Goal: Communication & Community: Answer question/provide support

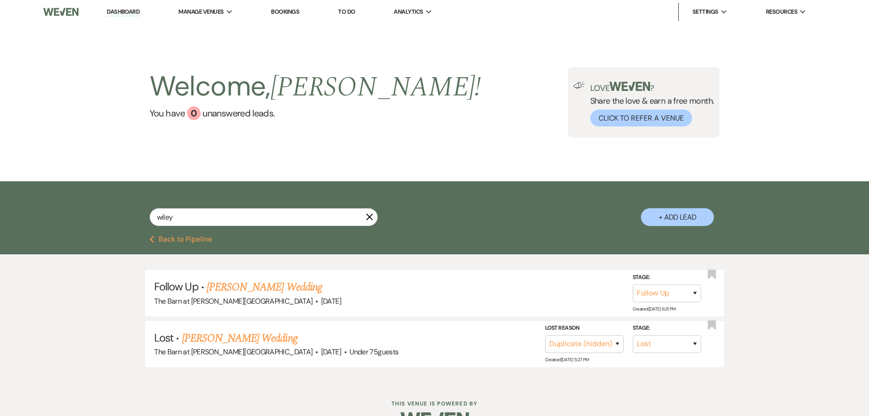
select select "9"
select select "8"
select select "4"
click at [121, 9] on link "Dashboard" at bounding box center [123, 12] width 33 height 9
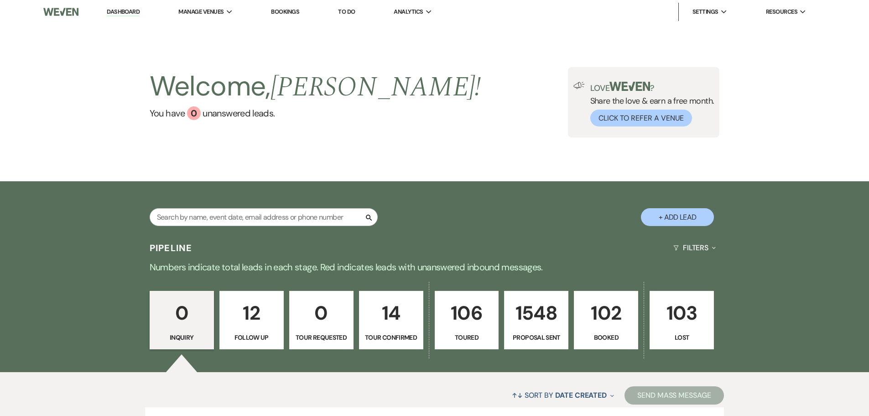
click at [616, 328] on p "102" at bounding box center [606, 312] width 52 height 31
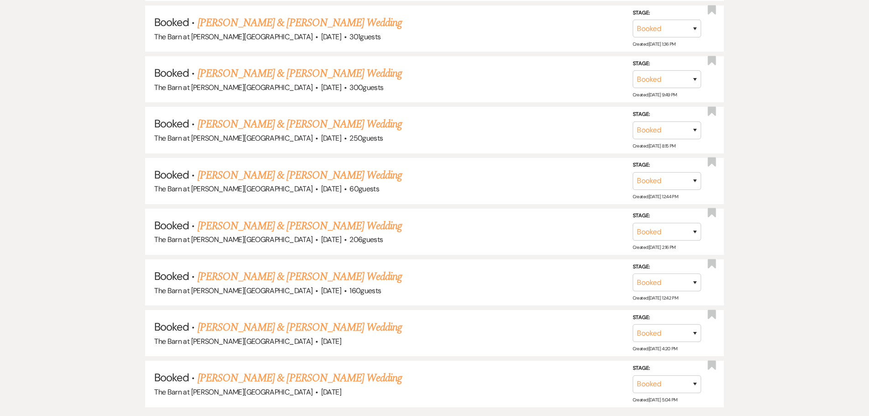
scroll to position [5291, 0]
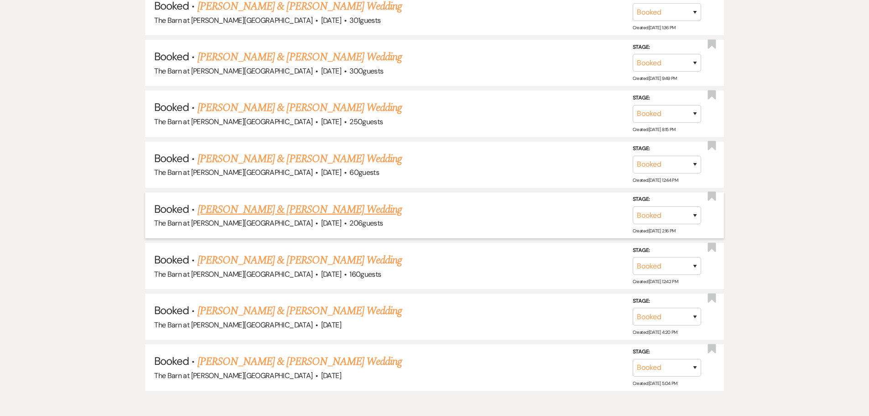
click at [289, 211] on link "[PERSON_NAME] & [PERSON_NAME] Wedding" at bounding box center [300, 209] width 204 height 16
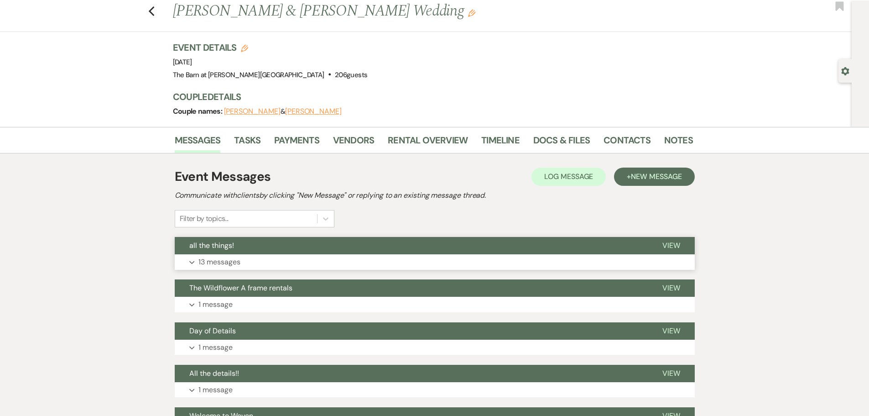
scroll to position [46, 0]
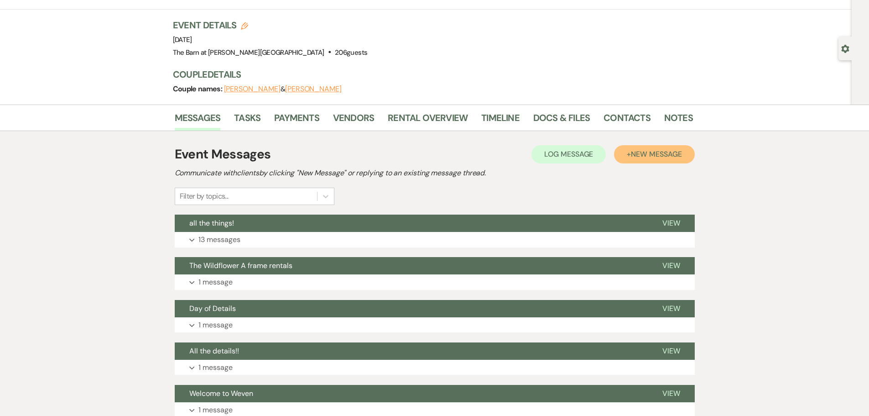
click at [645, 155] on span "New Message" at bounding box center [656, 154] width 51 height 10
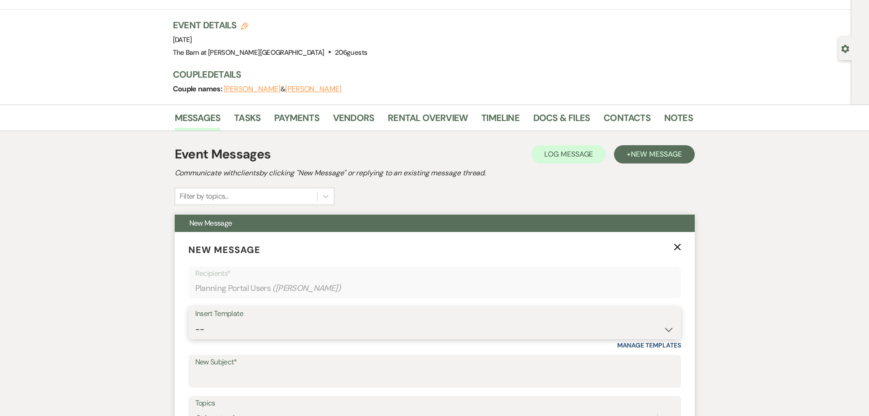
click at [275, 328] on select "-- Copy of Initial Inquiry Response [DATE] Inquiry Response [PERSON_NAME] Copy …" at bounding box center [434, 329] width 479 height 18
select select "5588"
click at [195, 320] on select "-- Copy of Initial Inquiry Response [DATE] Inquiry Response [PERSON_NAME] Copy …" at bounding box center [434, 329] width 479 height 18
type input "Review me:)"
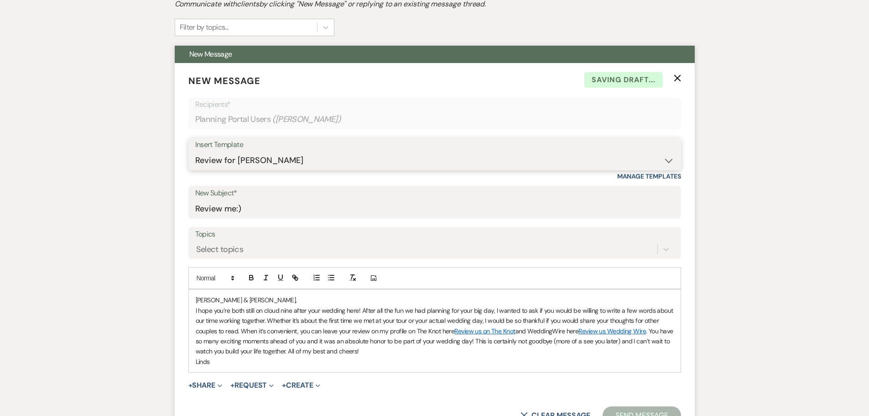
scroll to position [228, 0]
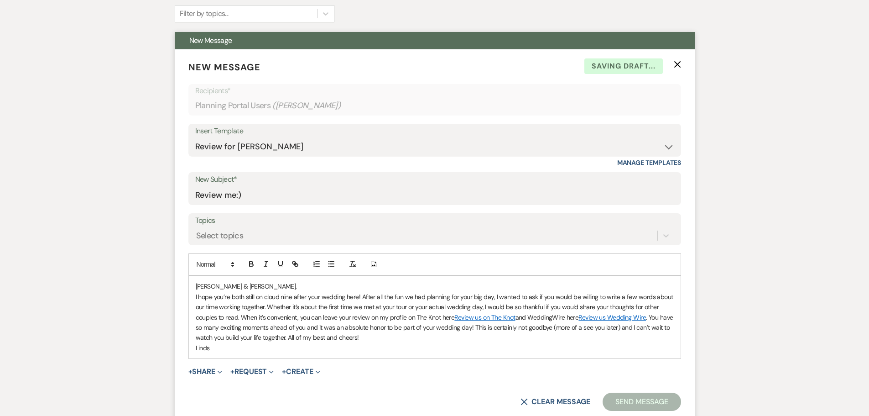
click at [197, 286] on p "[PERSON_NAME] & [PERSON_NAME]," at bounding box center [435, 286] width 478 height 10
click at [640, 404] on button "Send Message" at bounding box center [642, 401] width 78 height 18
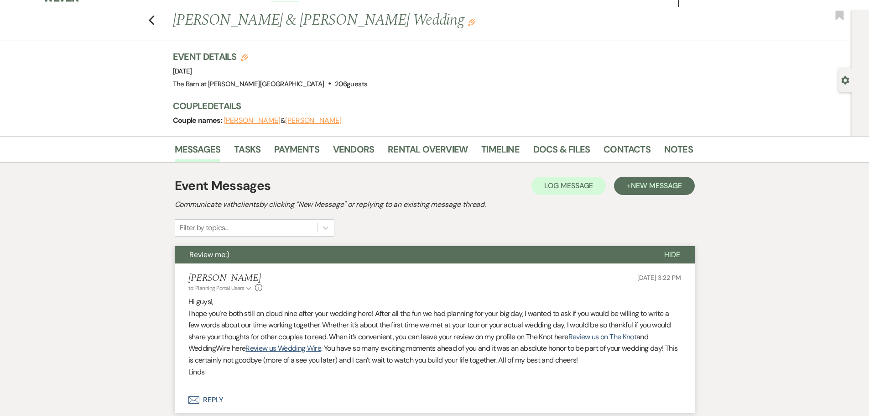
scroll to position [0, 0]
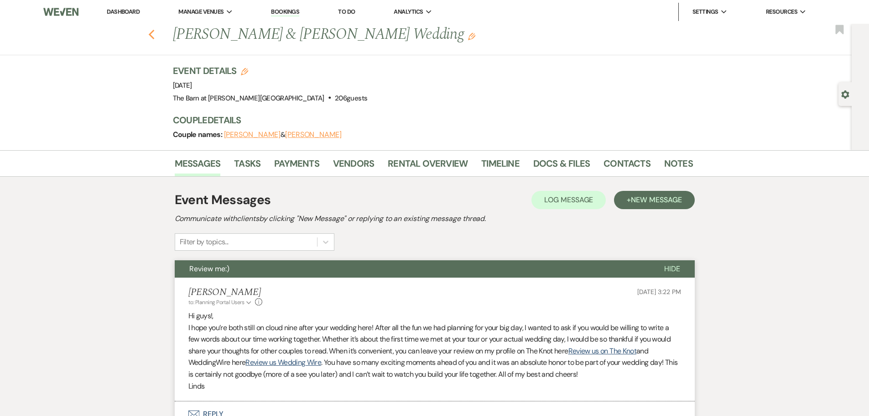
click at [153, 39] on icon "Previous" at bounding box center [151, 34] width 7 height 11
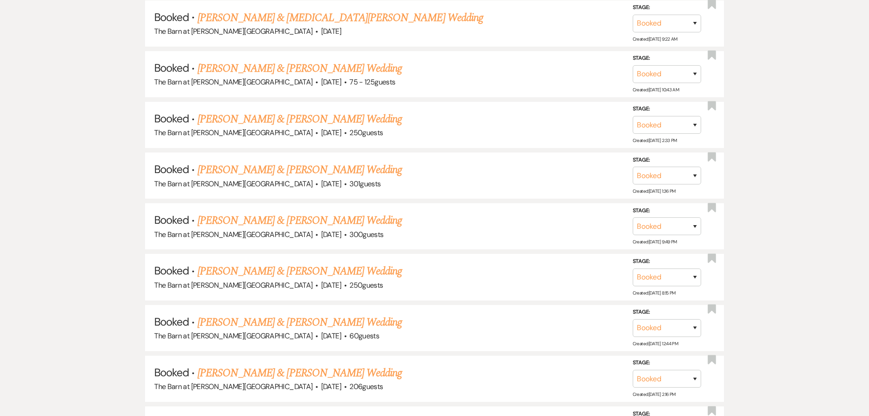
scroll to position [5112, 0]
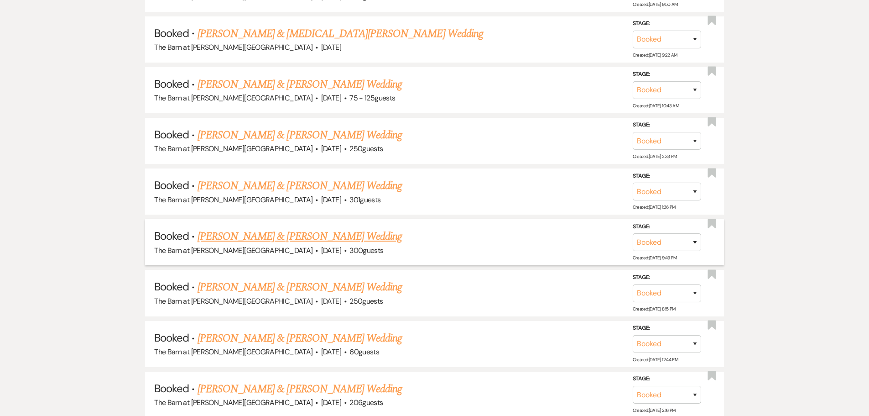
click at [266, 235] on link "[PERSON_NAME] & [PERSON_NAME] Wedding" at bounding box center [300, 236] width 204 height 16
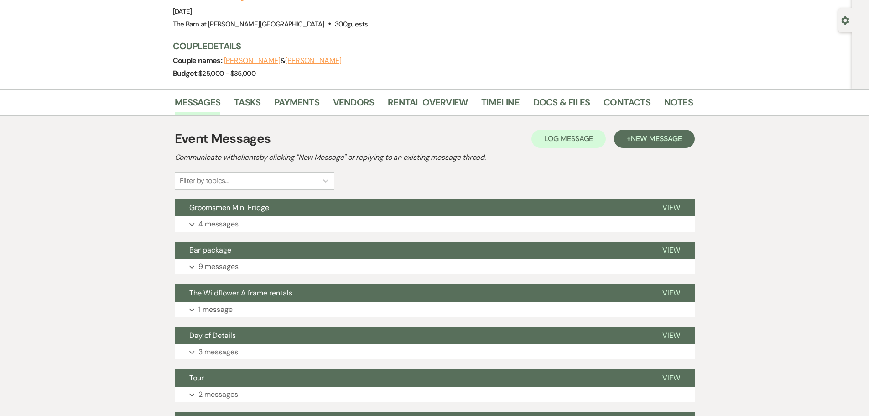
scroll to position [91, 0]
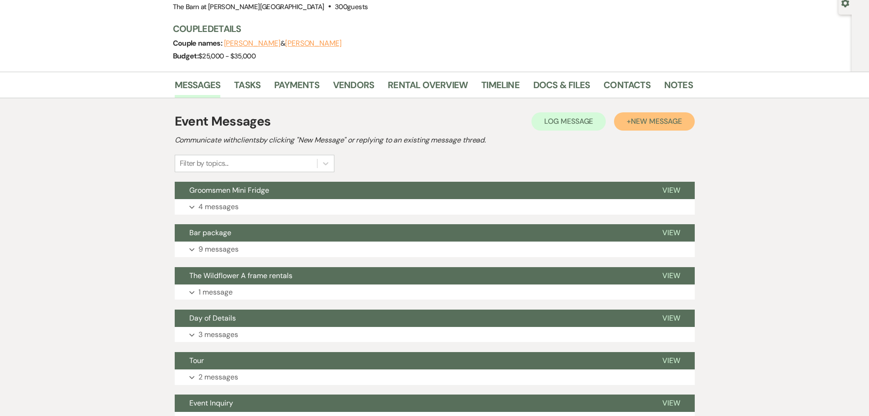
click at [653, 120] on span "New Message" at bounding box center [656, 121] width 51 height 10
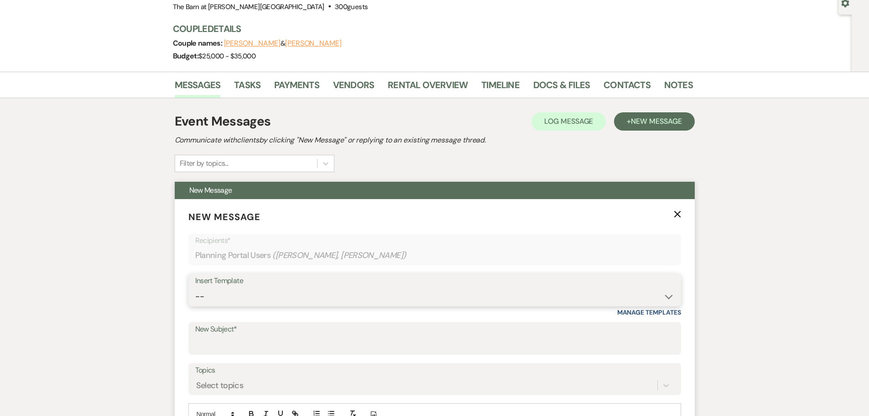
click at [259, 292] on select "-- Copy of Initial Inquiry Response [DATE] Inquiry Response [PERSON_NAME] Copy …" at bounding box center [434, 296] width 479 height 18
select select "5588"
click at [195, 287] on select "-- Copy of Initial Inquiry Response [DATE] Inquiry Response [PERSON_NAME] Copy …" at bounding box center [434, 296] width 479 height 18
type input "Review me:)"
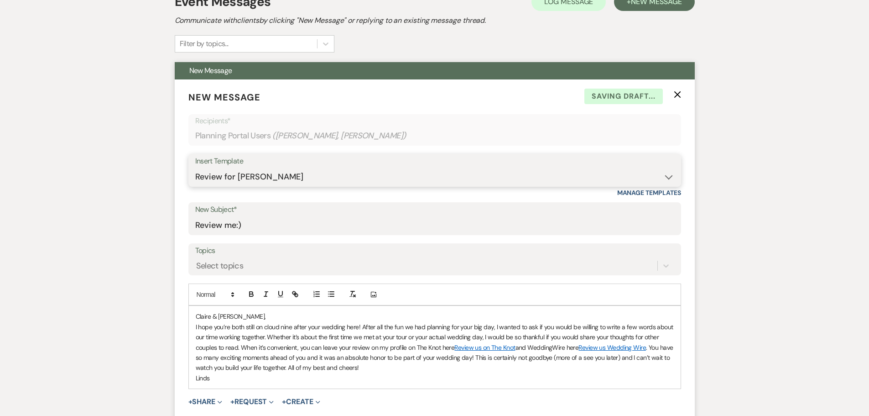
scroll to position [228, 0]
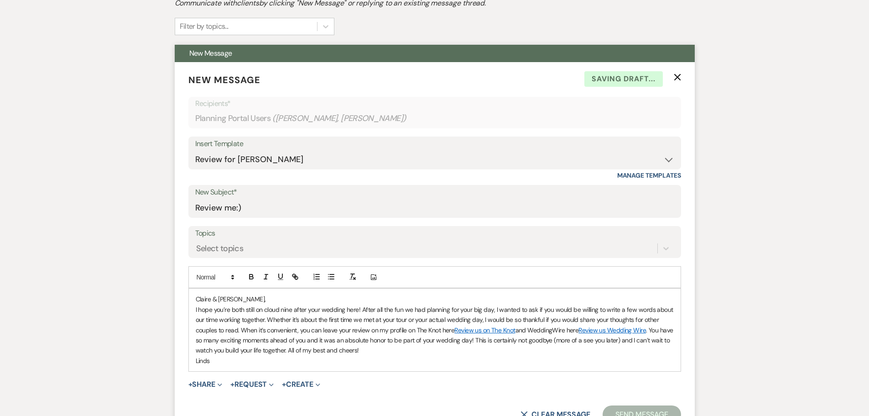
click at [197, 296] on p "Claire & [PERSON_NAME]," at bounding box center [435, 299] width 478 height 10
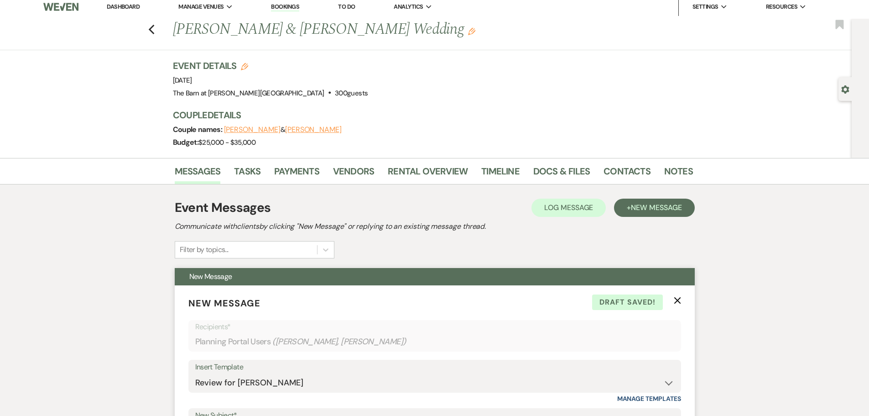
scroll to position [0, 0]
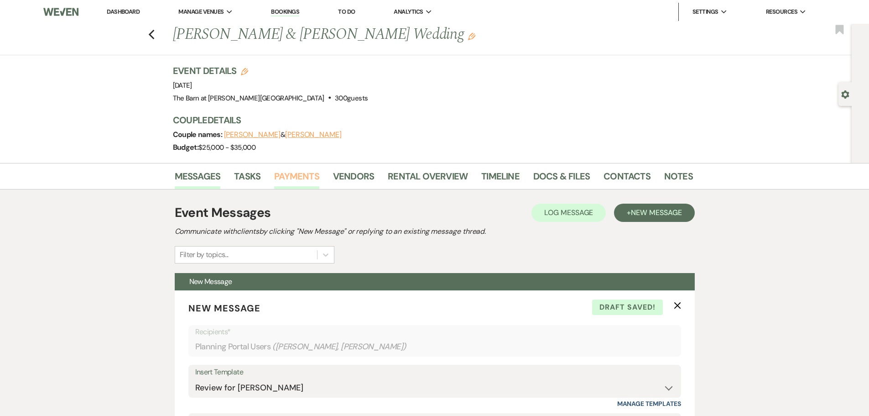
click at [294, 177] on link "Payments" at bounding box center [296, 179] width 45 height 20
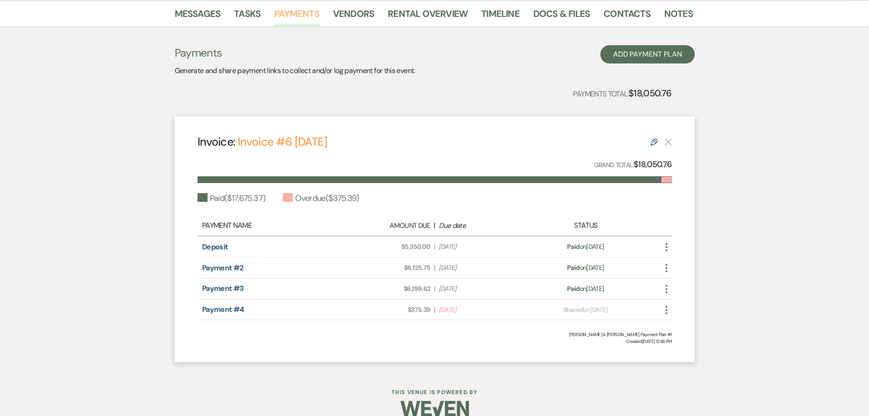
scroll to position [177, 0]
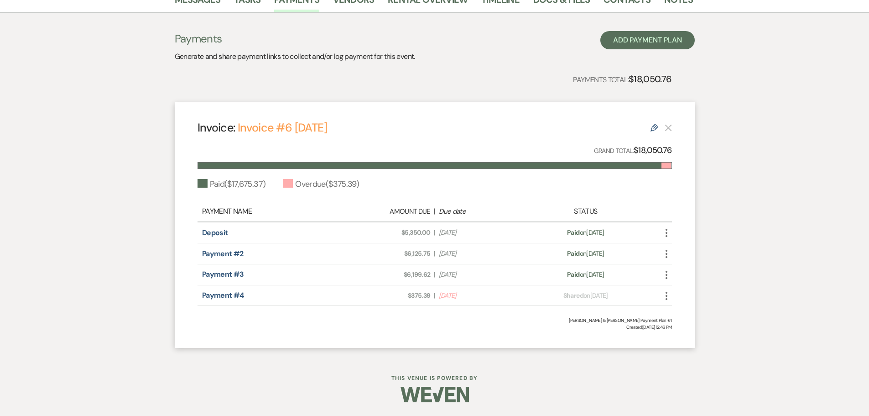
click at [667, 298] on icon "More" at bounding box center [666, 295] width 11 height 11
click at [474, 328] on span "Created: [DATE] 12:46 PM" at bounding box center [435, 326] width 474 height 7
click at [123, 108] on div "Messages Tasks Payments Vendors Rental Overview Timeline Docs & Files Contacts …" at bounding box center [434, 171] width 869 height 371
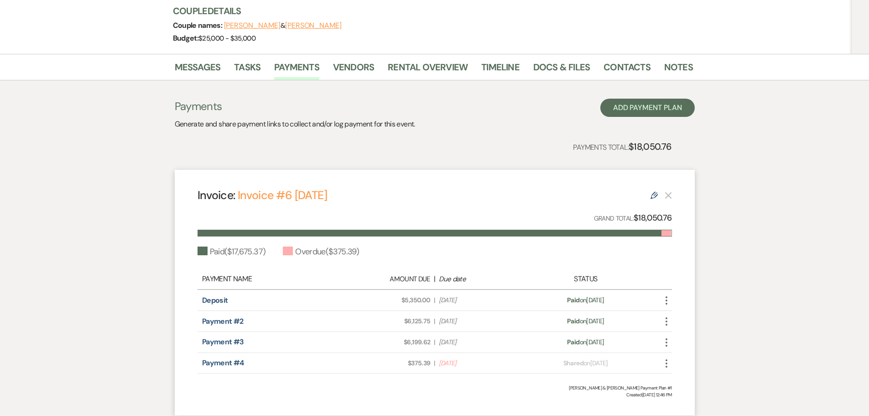
scroll to position [0, 0]
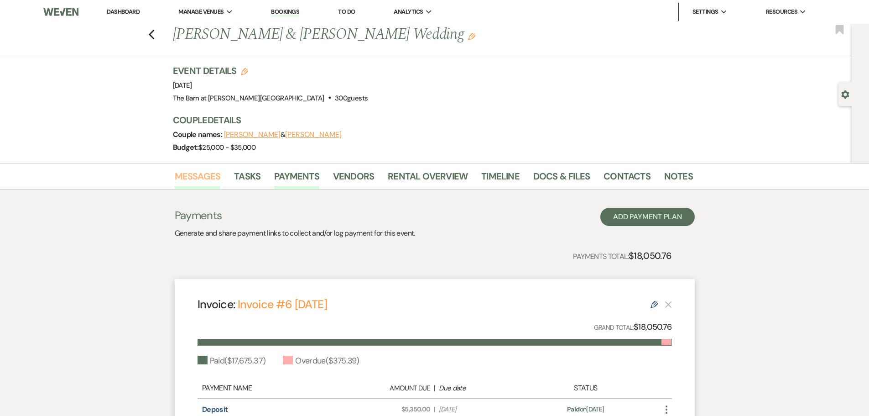
click at [208, 176] on link "Messages" at bounding box center [198, 179] width 46 height 20
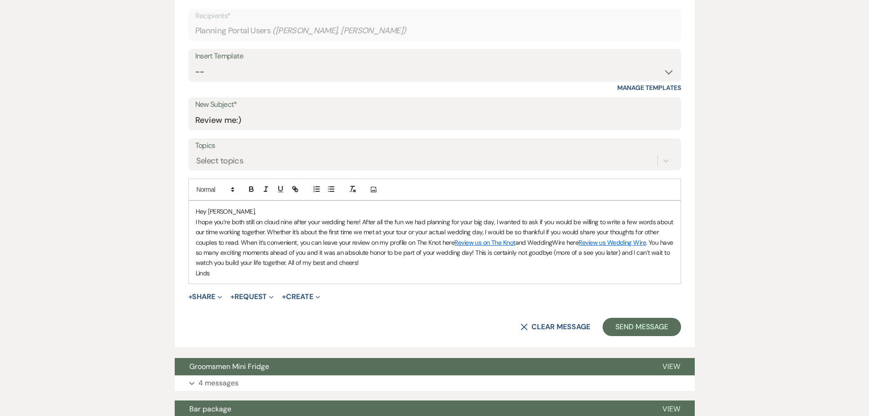
scroll to position [319, 0]
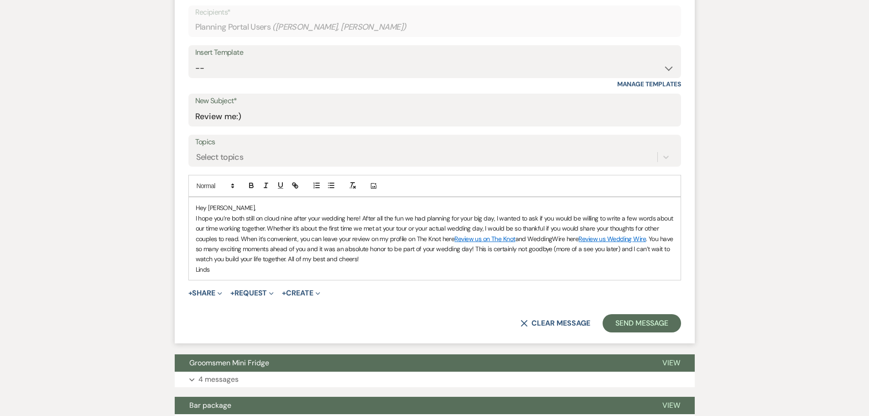
click at [307, 257] on p "I hope you’re both still on cloud nine after your wedding here! After all the f…" at bounding box center [435, 238] width 478 height 51
click at [566, 251] on p "I hope you’re both still on cloud nine after your wedding here! After all the f…" at bounding box center [435, 238] width 478 height 51
click at [633, 245] on p "I hope you’re both still on cloud nine after your wedding here! After all the f…" at bounding box center [435, 238] width 478 height 51
click at [249, 275] on div "Hey [PERSON_NAME], I hope you’re both still on cloud nine after your wedding he…" at bounding box center [435, 238] width 492 height 83
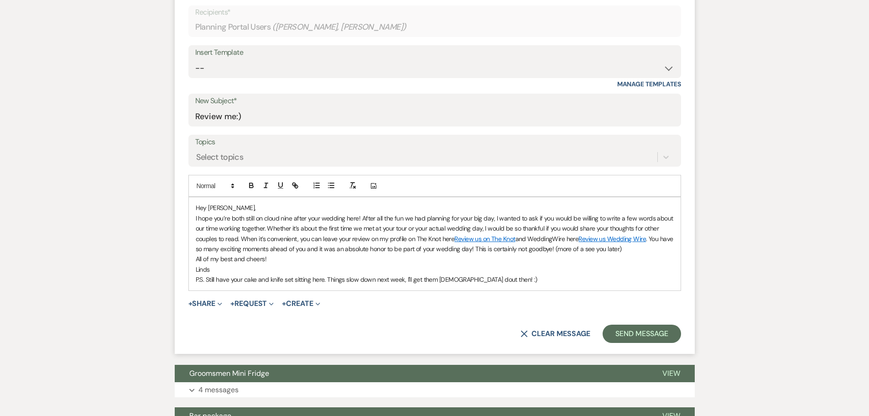
click at [456, 276] on p "P.S. Still have your cake and knife set sitting here. Things slow down next wee…" at bounding box center [435, 279] width 478 height 10
click at [629, 339] on button "Send Message" at bounding box center [642, 333] width 78 height 18
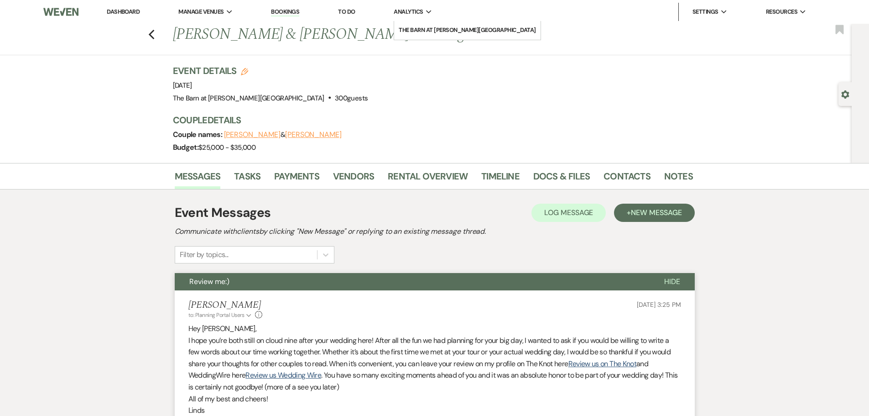
click at [401, 12] on span "Analytics" at bounding box center [408, 11] width 29 height 9
click at [420, 26] on li "The Barn at [PERSON_NAME][GEOGRAPHIC_DATA]" at bounding box center [467, 30] width 137 height 9
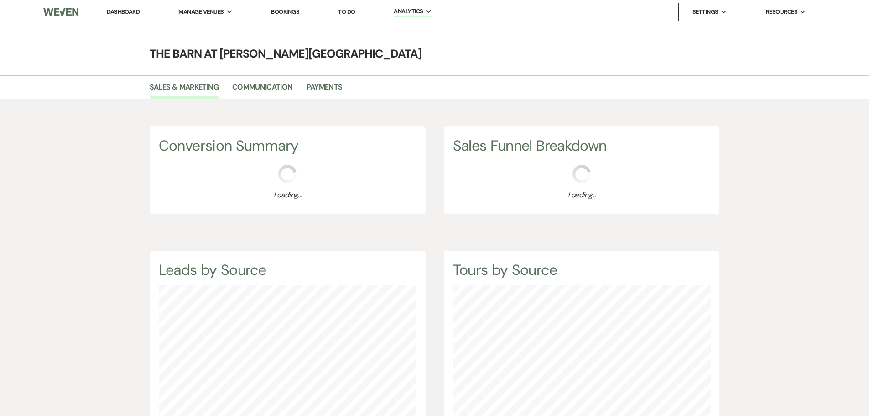
scroll to position [416, 869]
click at [324, 92] on link "Payments" at bounding box center [325, 89] width 36 height 17
select select "2025"
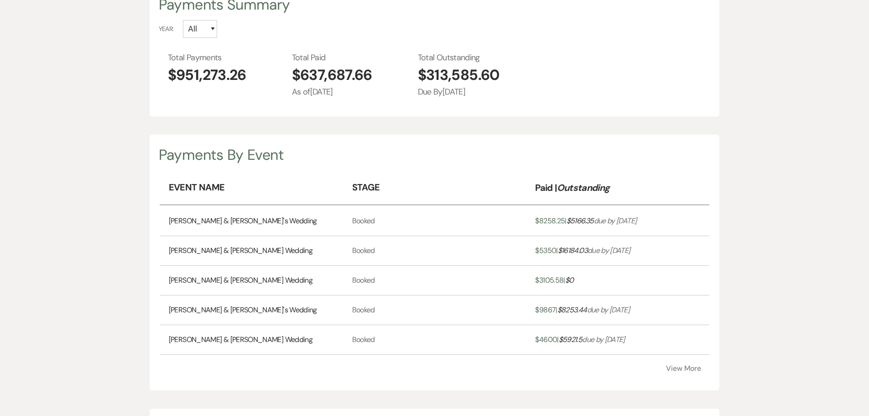
scroll to position [91, 0]
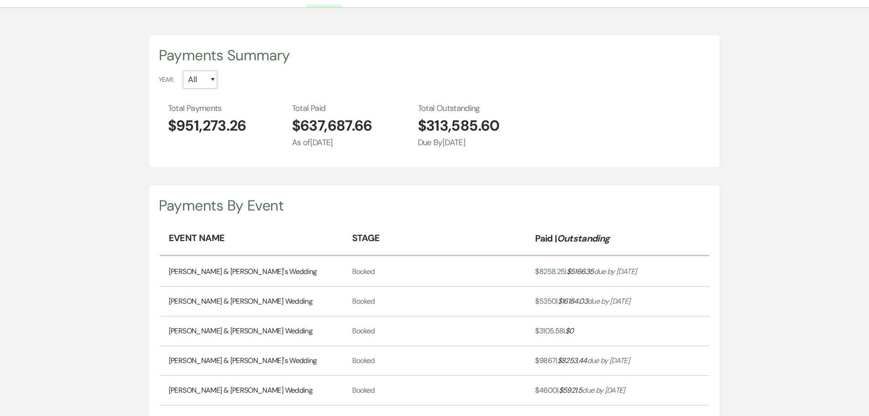
click at [198, 73] on select "All 2027 [CREDIT_CARD_NUMBER]" at bounding box center [200, 80] width 34 height 18
select select "2025"
click at [183, 71] on select "All 2027 [CREDIT_CARD_NUMBER]" at bounding box center [200, 80] width 34 height 18
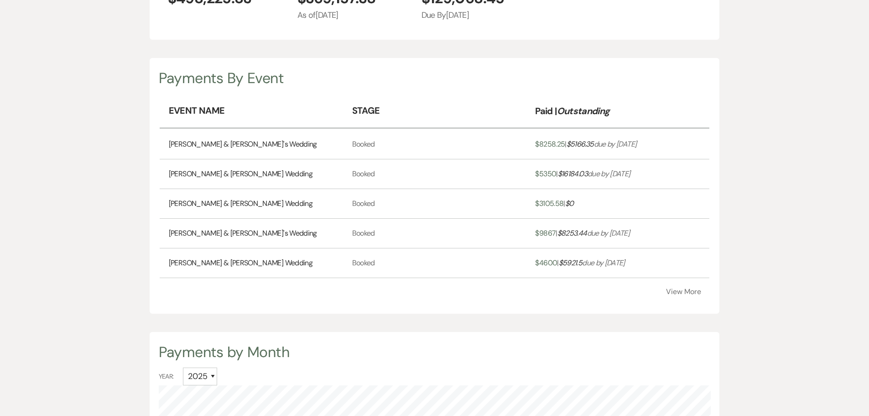
scroll to position [228, 0]
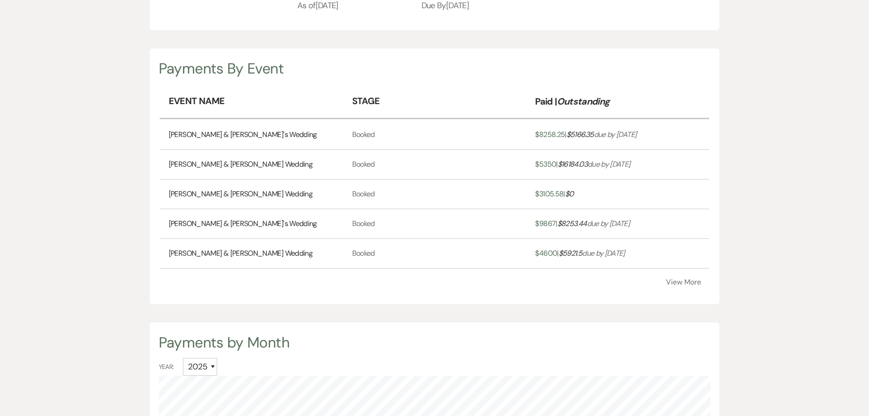
click at [688, 284] on button "View More" at bounding box center [683, 281] width 35 height 7
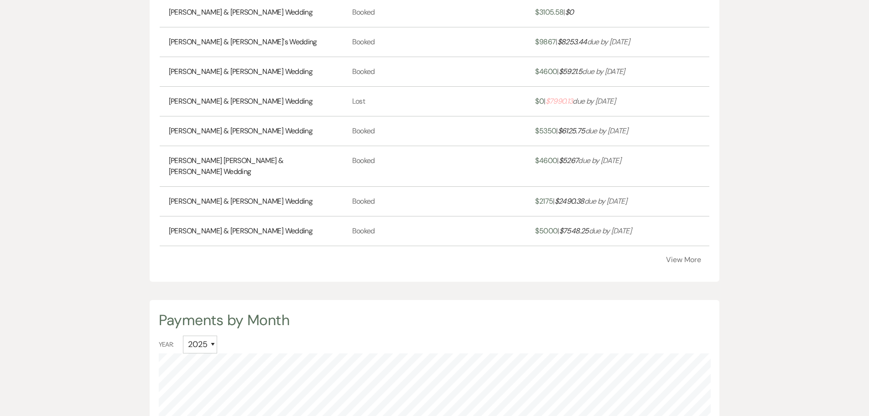
scroll to position [411, 0]
click at [684, 255] on button "View More" at bounding box center [683, 258] width 35 height 7
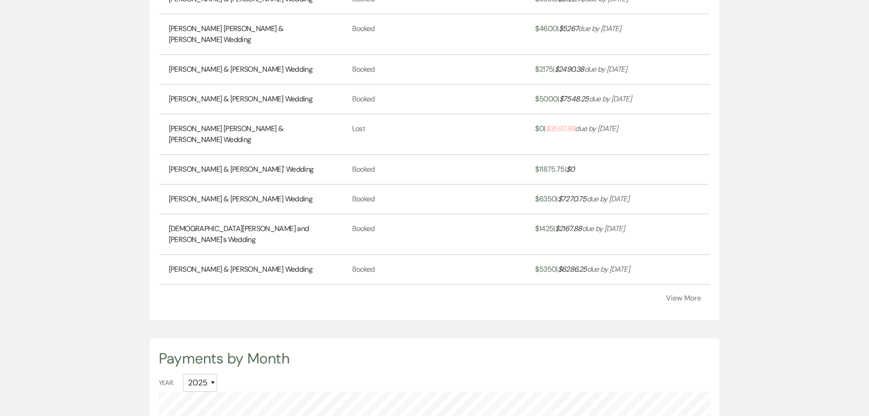
scroll to position [547, 0]
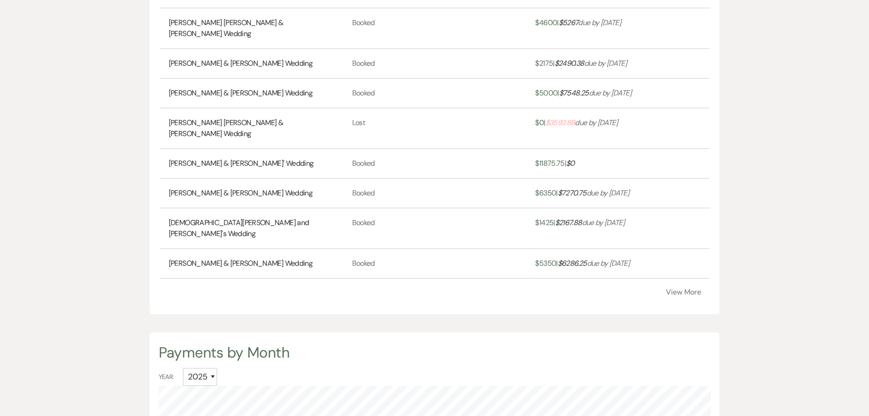
click at [682, 288] on button "View More" at bounding box center [683, 291] width 35 height 7
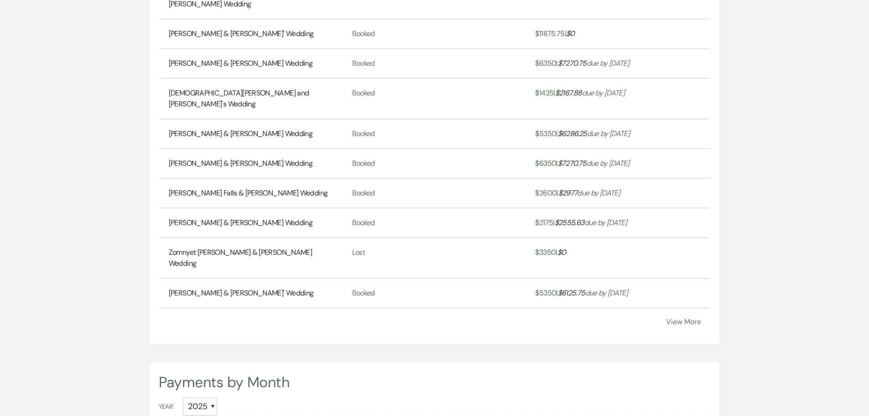
scroll to position [684, 0]
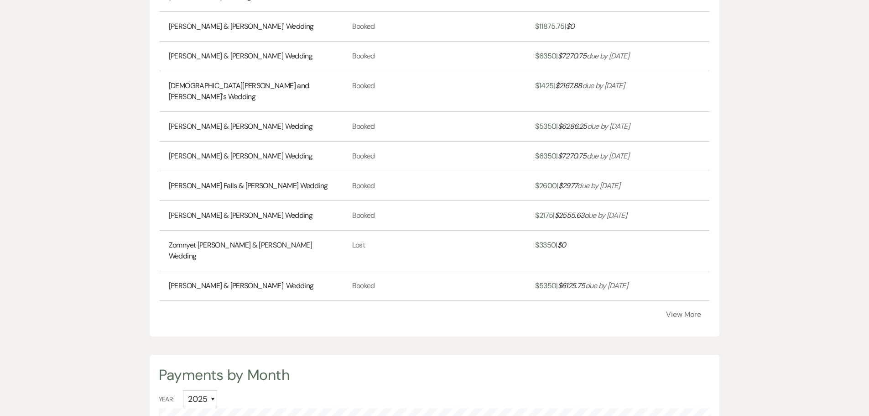
click at [681, 311] on button "View More" at bounding box center [683, 314] width 35 height 7
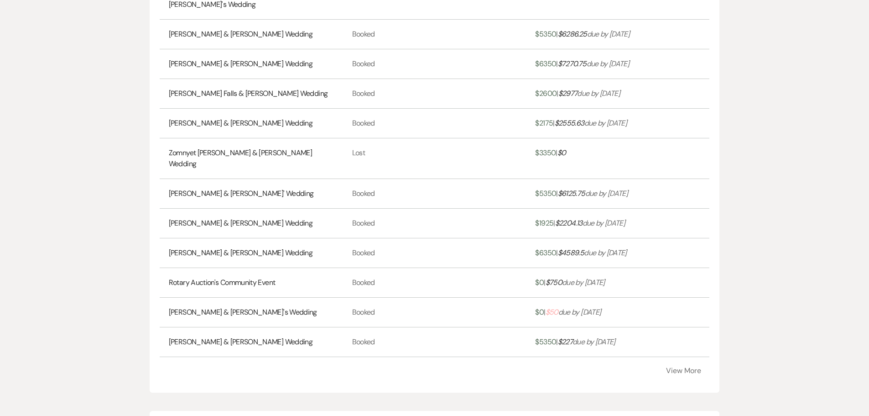
scroll to position [821, 0]
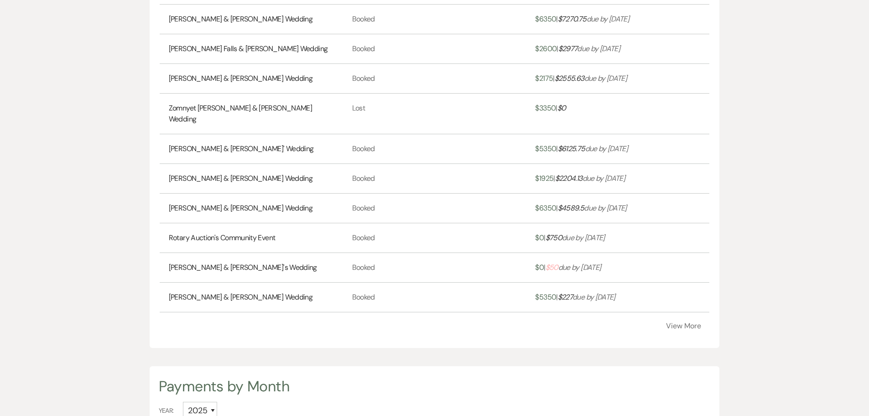
click at [681, 322] on button "View More" at bounding box center [683, 325] width 35 height 7
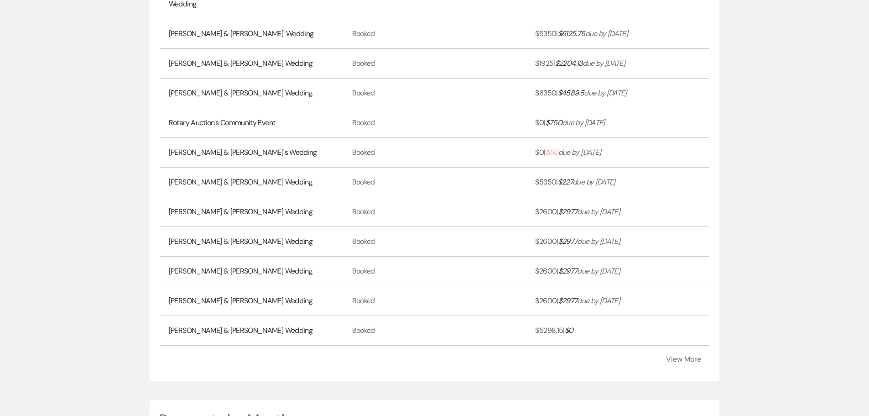
scroll to position [958, 0]
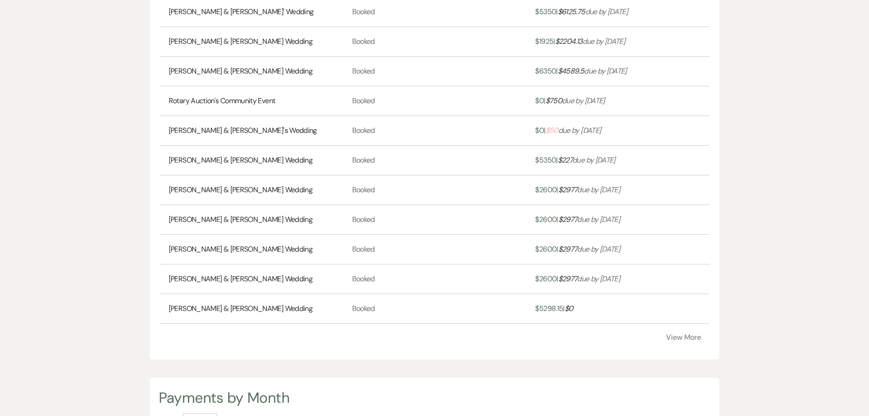
click at [682, 333] on button "View More" at bounding box center [683, 336] width 35 height 7
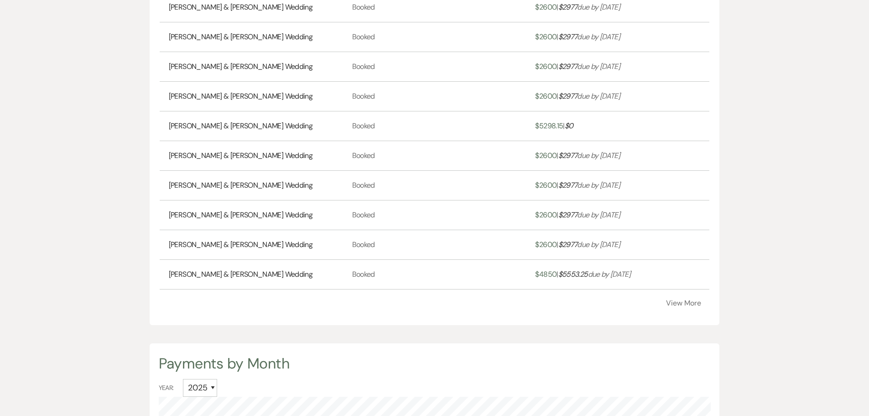
click at [684, 299] on button "View More" at bounding box center [683, 302] width 35 height 7
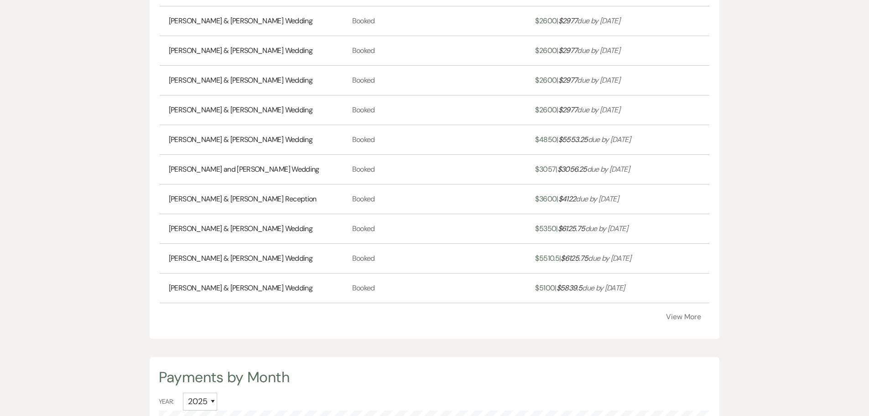
scroll to position [1277, 0]
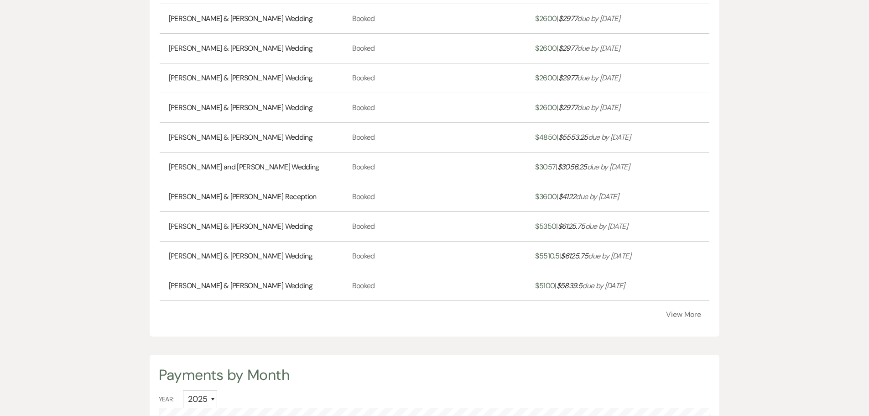
click at [684, 311] on button "View More" at bounding box center [683, 314] width 35 height 7
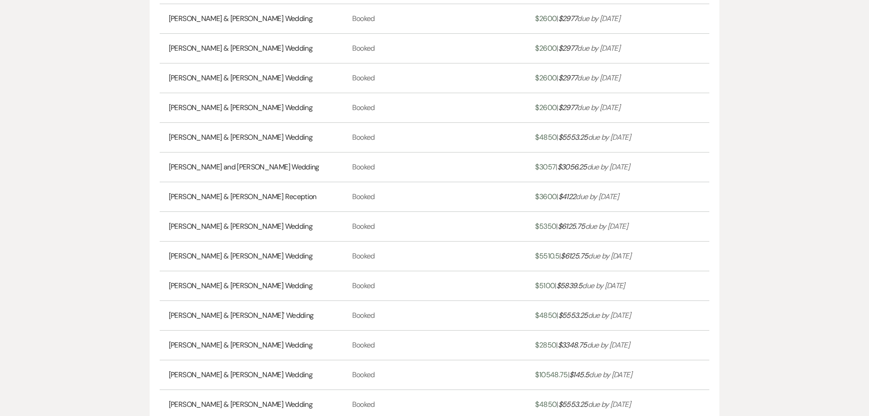
scroll to position [1368, 0]
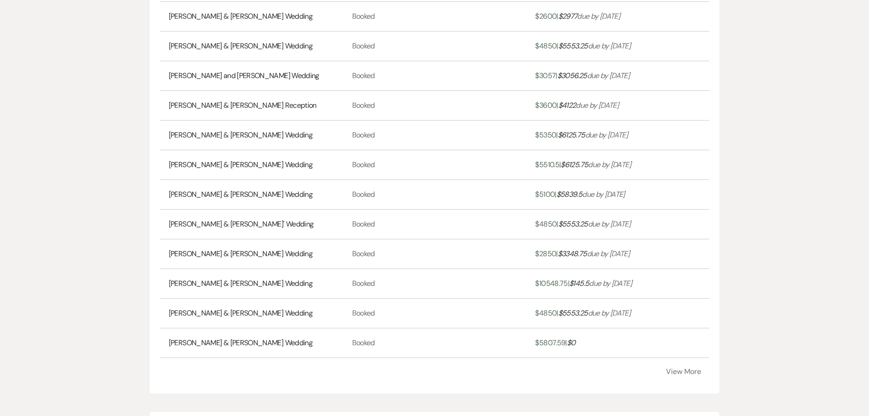
click at [680, 368] on button "View More" at bounding box center [683, 371] width 35 height 7
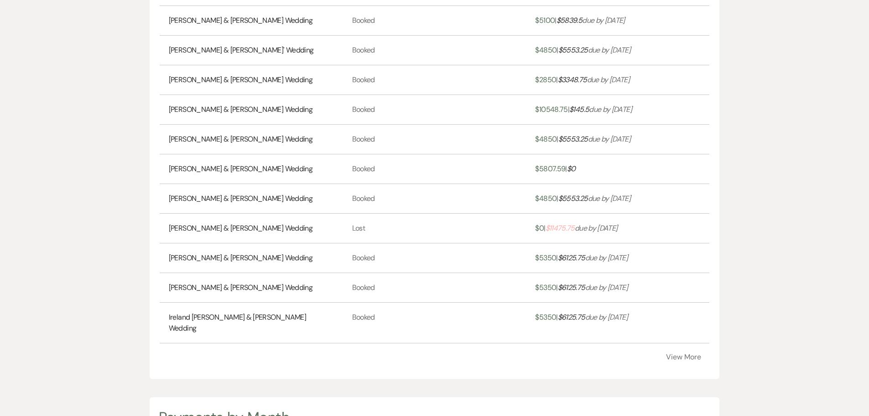
scroll to position [0, 0]
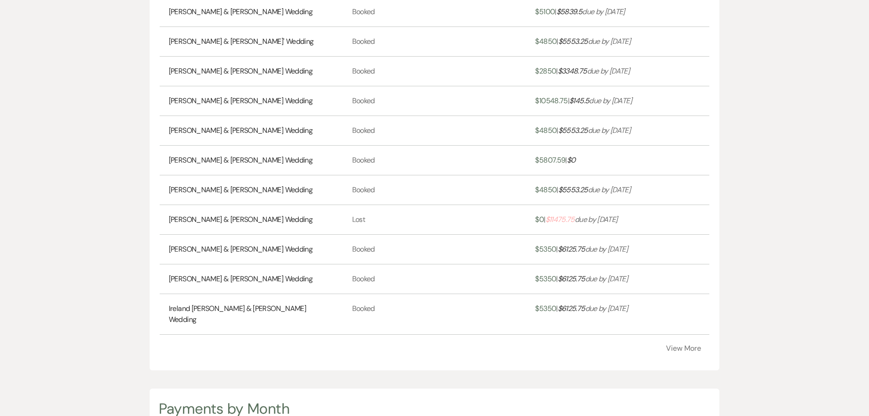
click at [683, 344] on button "View More" at bounding box center [683, 347] width 35 height 7
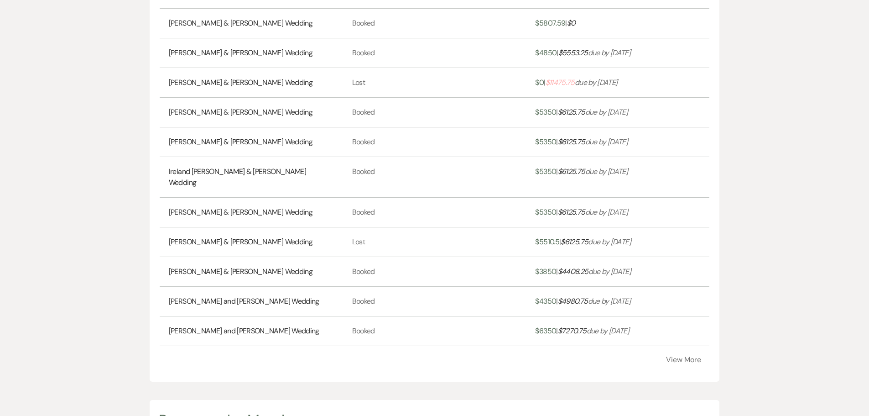
click at [683, 356] on button "View More" at bounding box center [683, 359] width 35 height 7
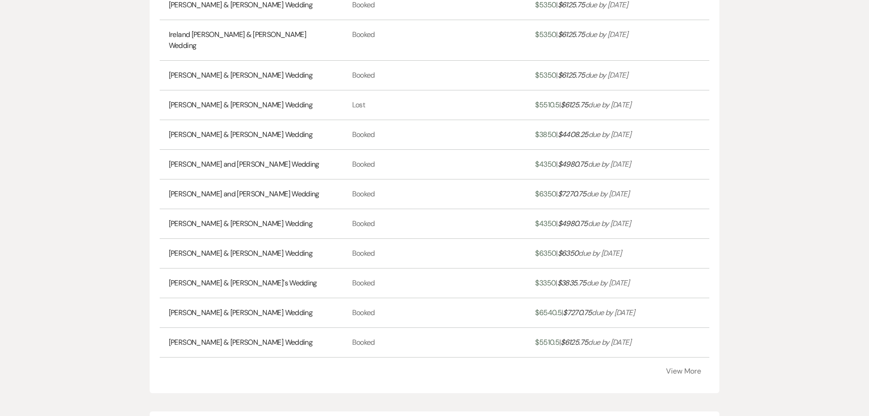
click at [683, 367] on button "View More" at bounding box center [683, 370] width 35 height 7
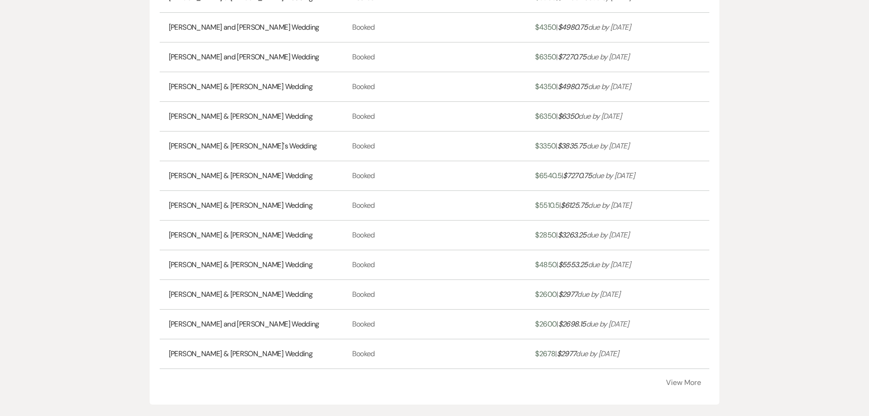
click at [683, 379] on button "View More" at bounding box center [683, 382] width 35 height 7
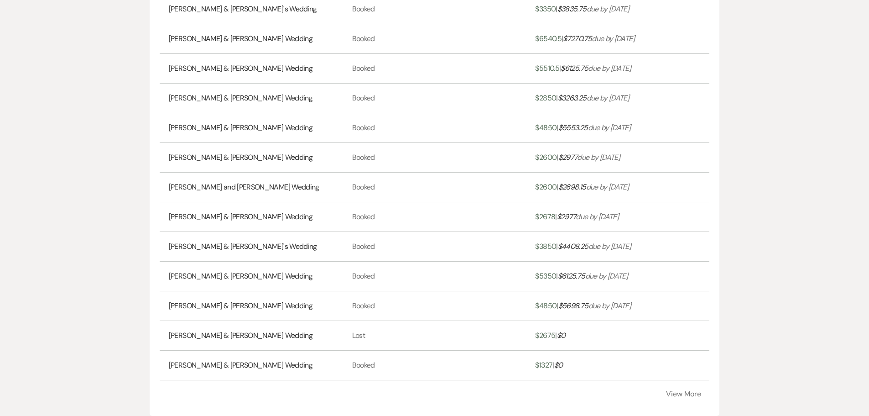
click at [682, 390] on button "View More" at bounding box center [683, 393] width 35 height 7
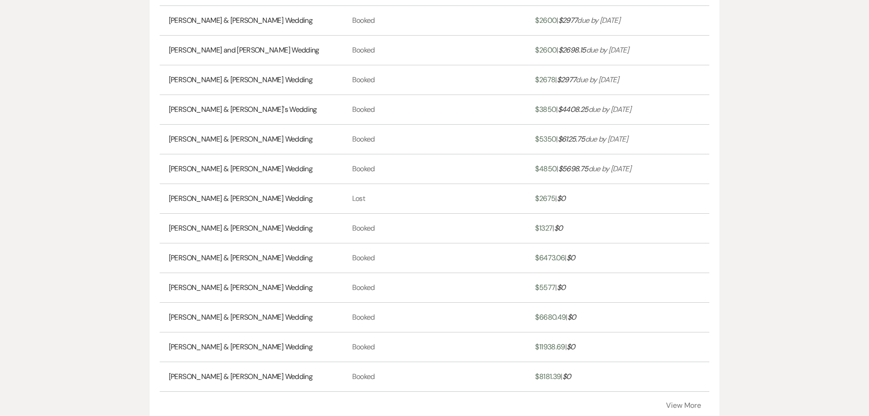
click at [679, 401] on button "View More" at bounding box center [683, 404] width 35 height 7
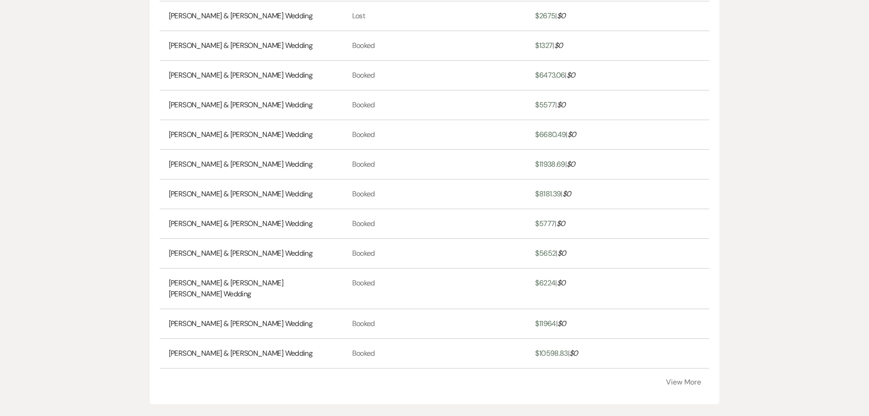
click at [674, 378] on button "View More" at bounding box center [683, 381] width 35 height 7
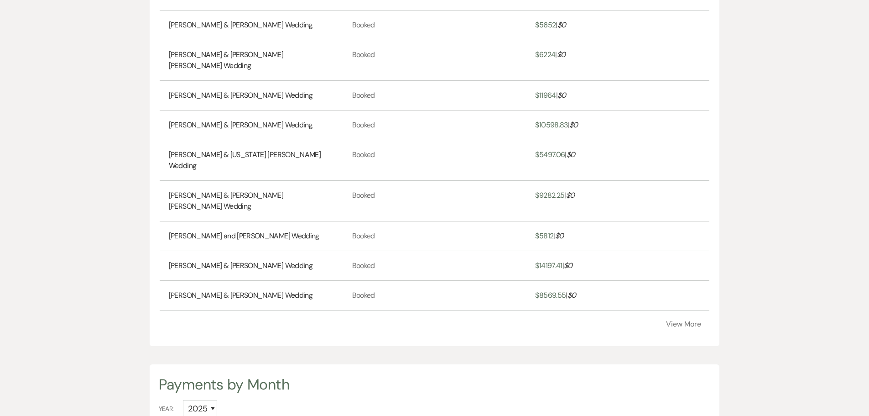
click at [682, 320] on button "View More" at bounding box center [683, 323] width 35 height 7
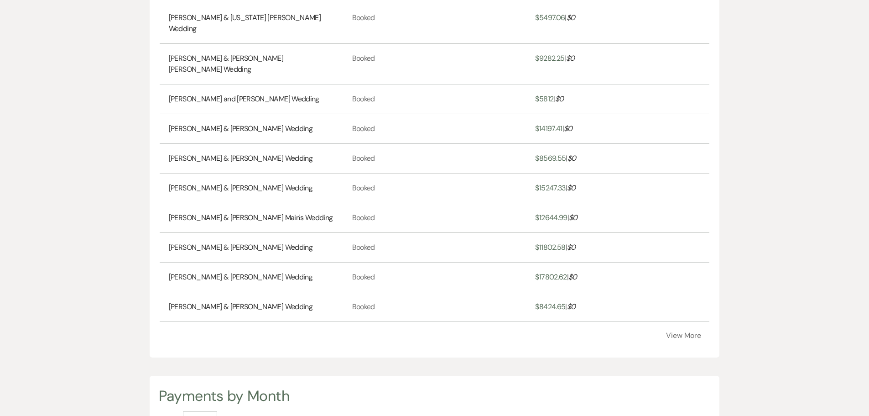
click at [677, 332] on button "View More" at bounding box center [683, 335] width 35 height 7
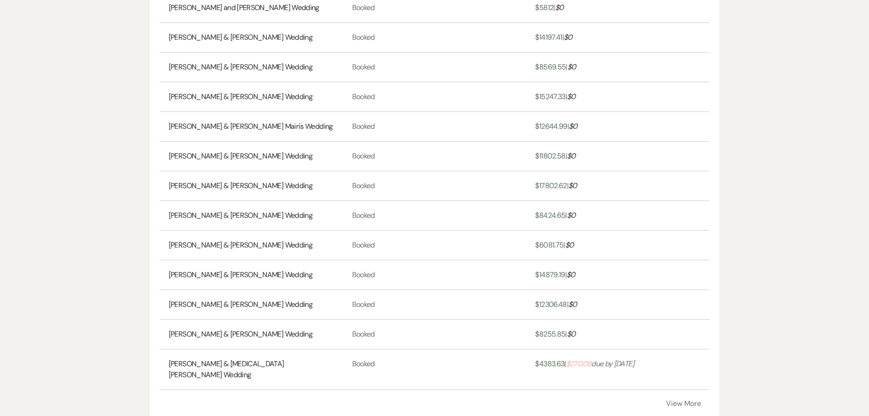
click at [681, 400] on button "View More" at bounding box center [683, 403] width 35 height 7
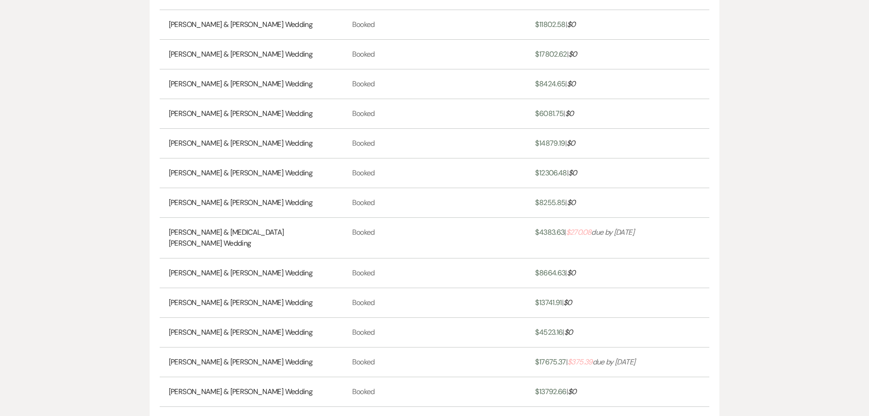
scroll to position [3056, 0]
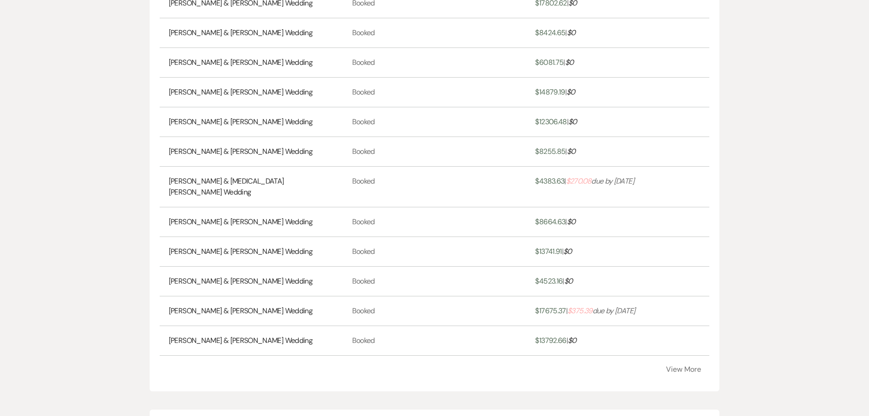
click at [676, 365] on button "View More" at bounding box center [683, 368] width 35 height 7
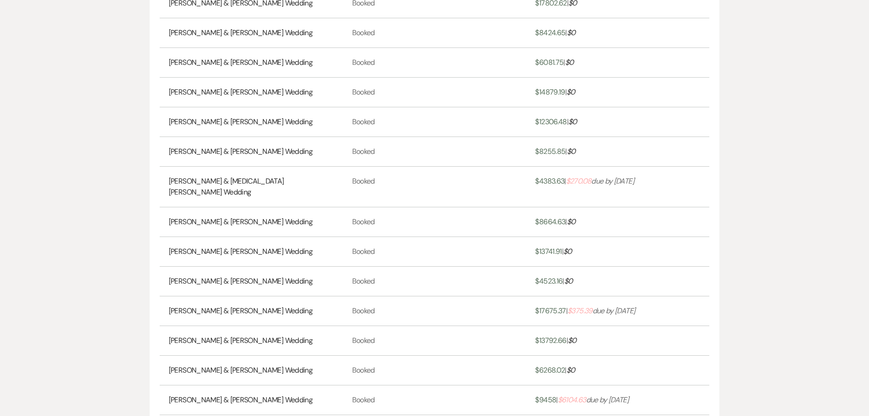
click at [268, 394] on link "[PERSON_NAME] & [PERSON_NAME] Wedding" at bounding box center [241, 399] width 144 height 11
